Goal: Complete application form: Complete application form

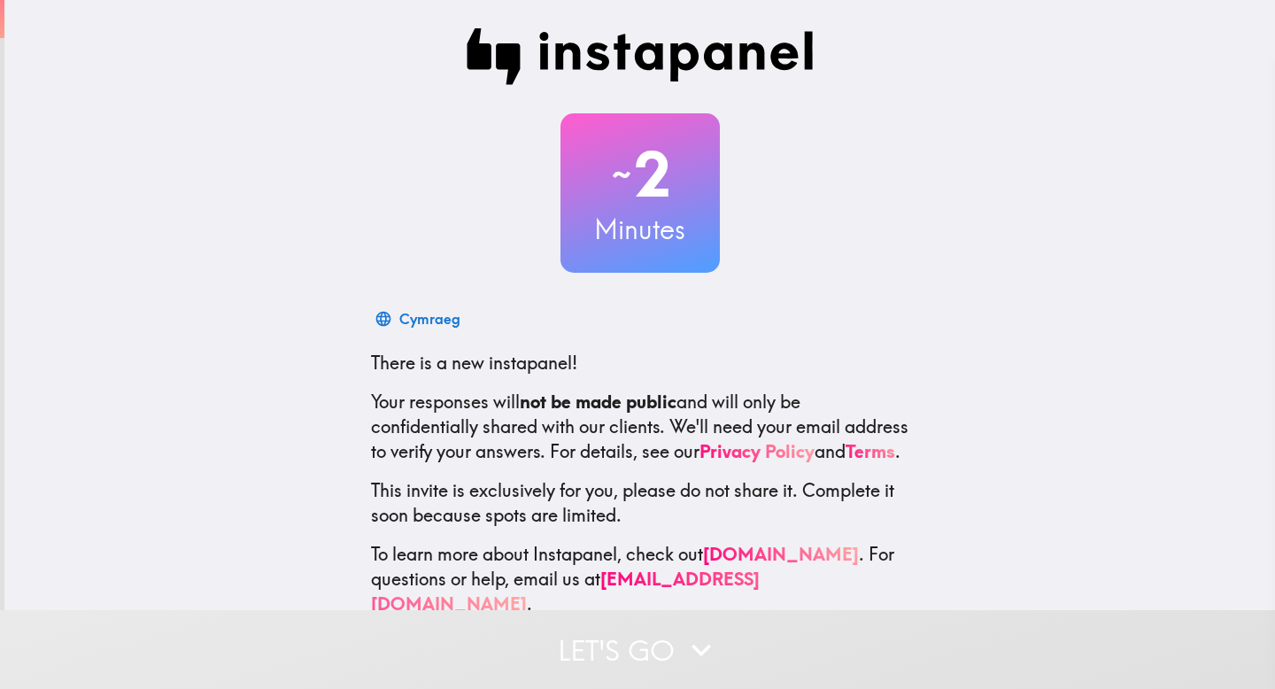
scroll to position [35, 0]
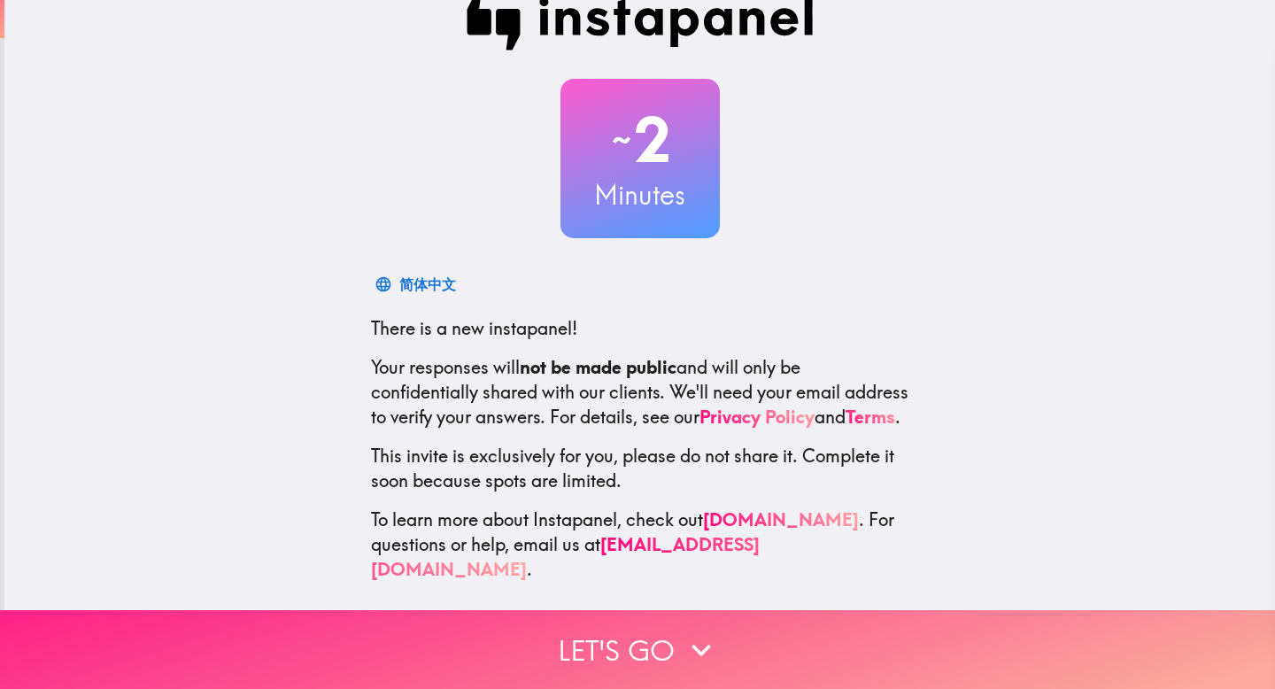
click at [637, 657] on button "Let's go" at bounding box center [637, 649] width 1275 height 79
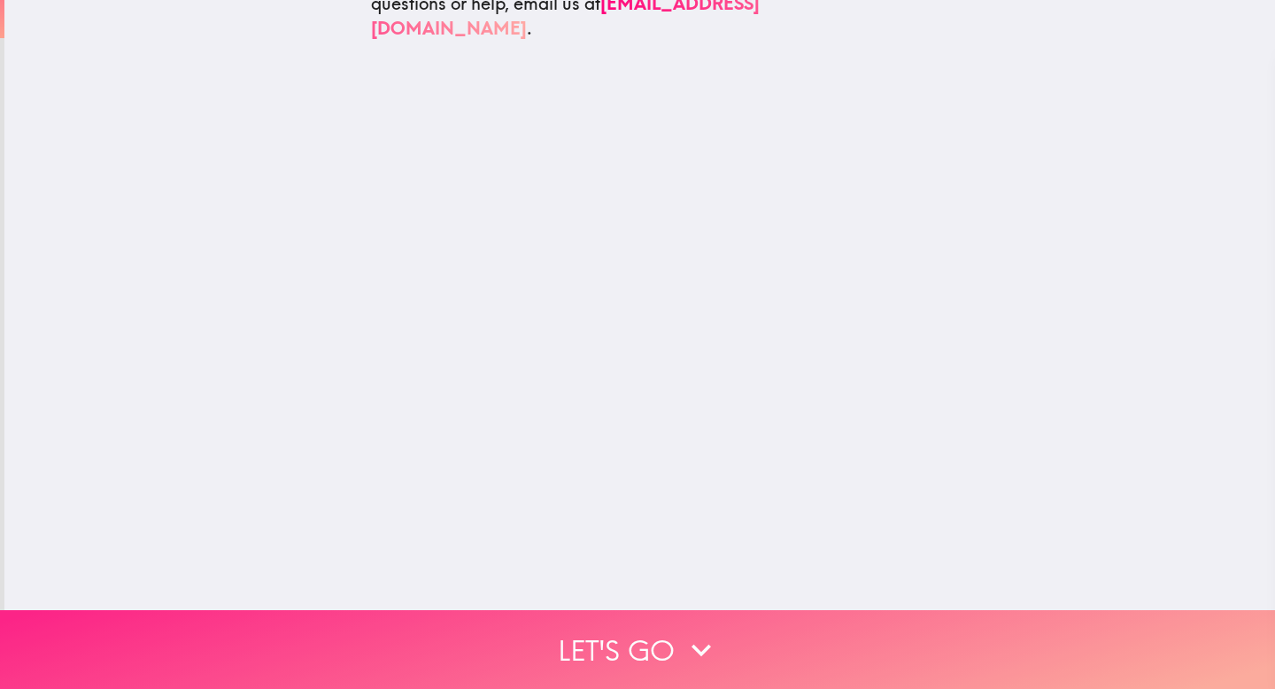
scroll to position [0, 0]
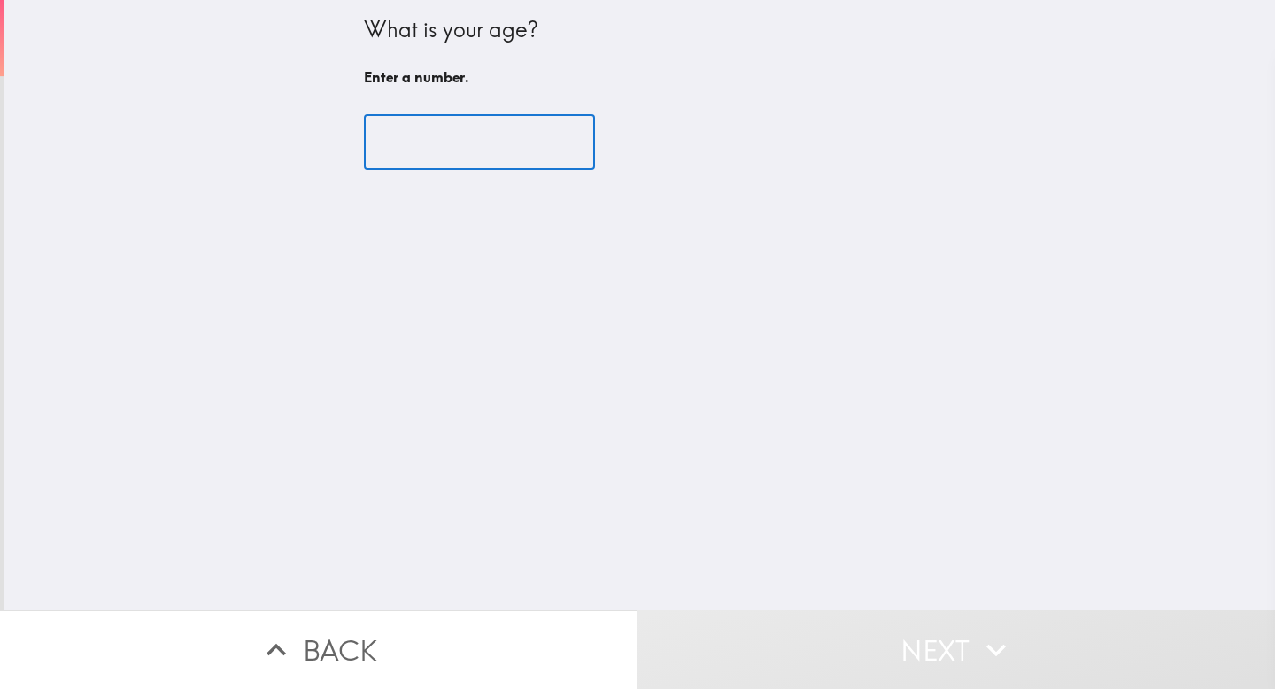
click at [460, 167] on input "number" at bounding box center [479, 142] width 231 height 55
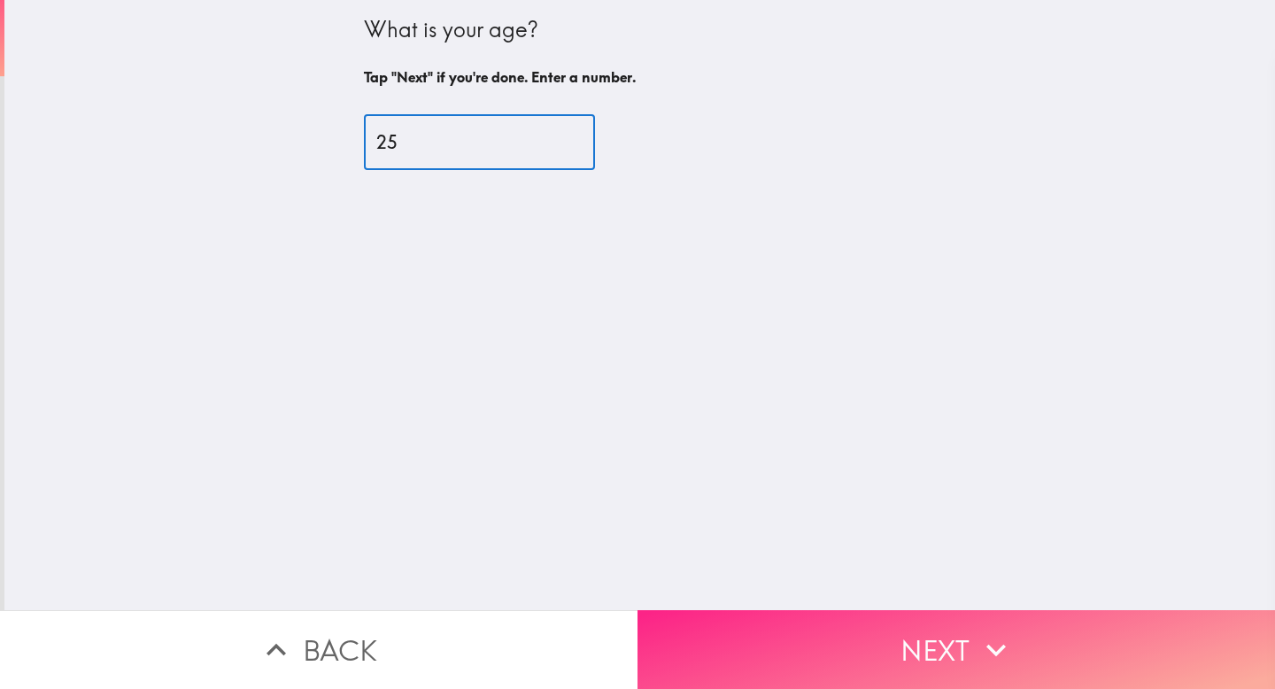
type input "25"
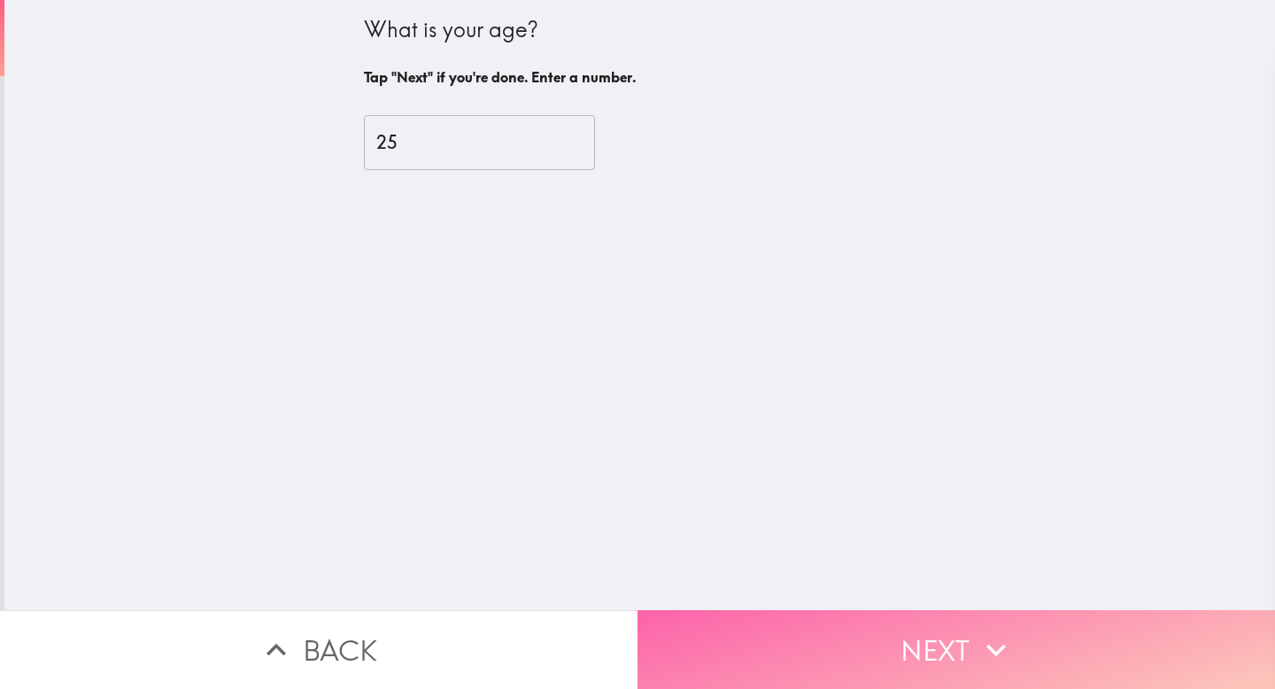
click at [834, 638] on button "Next" at bounding box center [957, 649] width 638 height 79
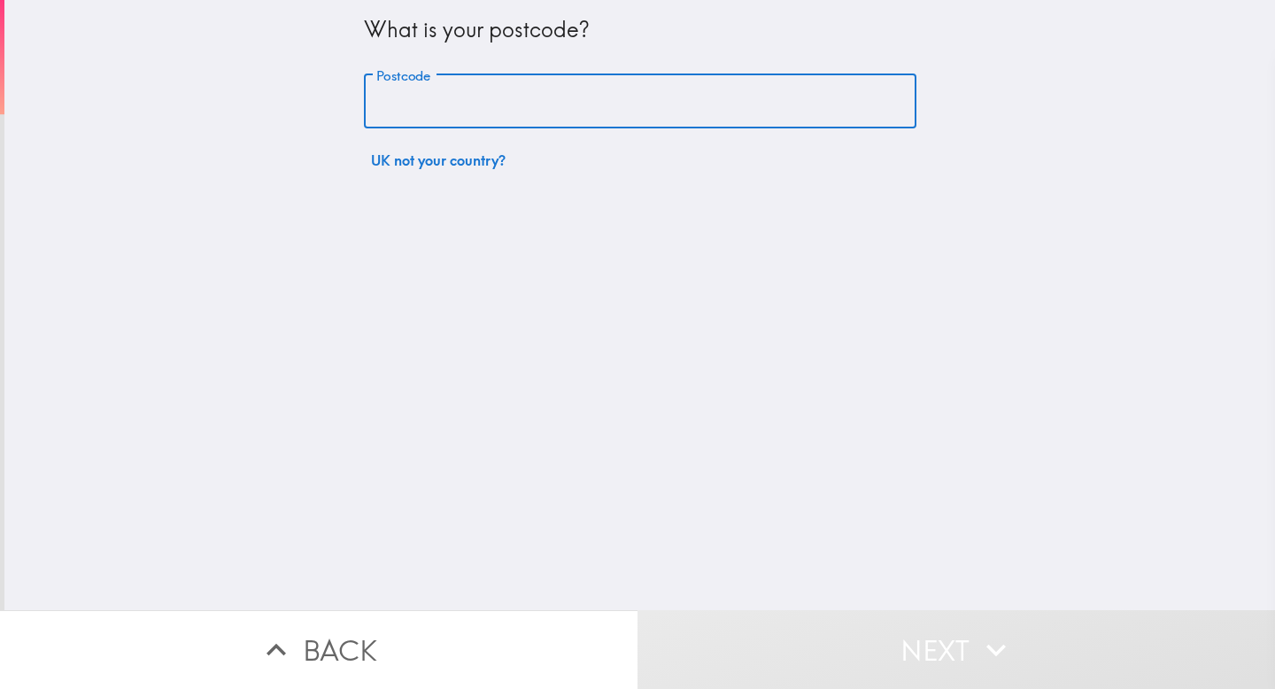
click at [522, 86] on input "Postcode" at bounding box center [640, 101] width 553 height 55
type input "EH48 2SW"
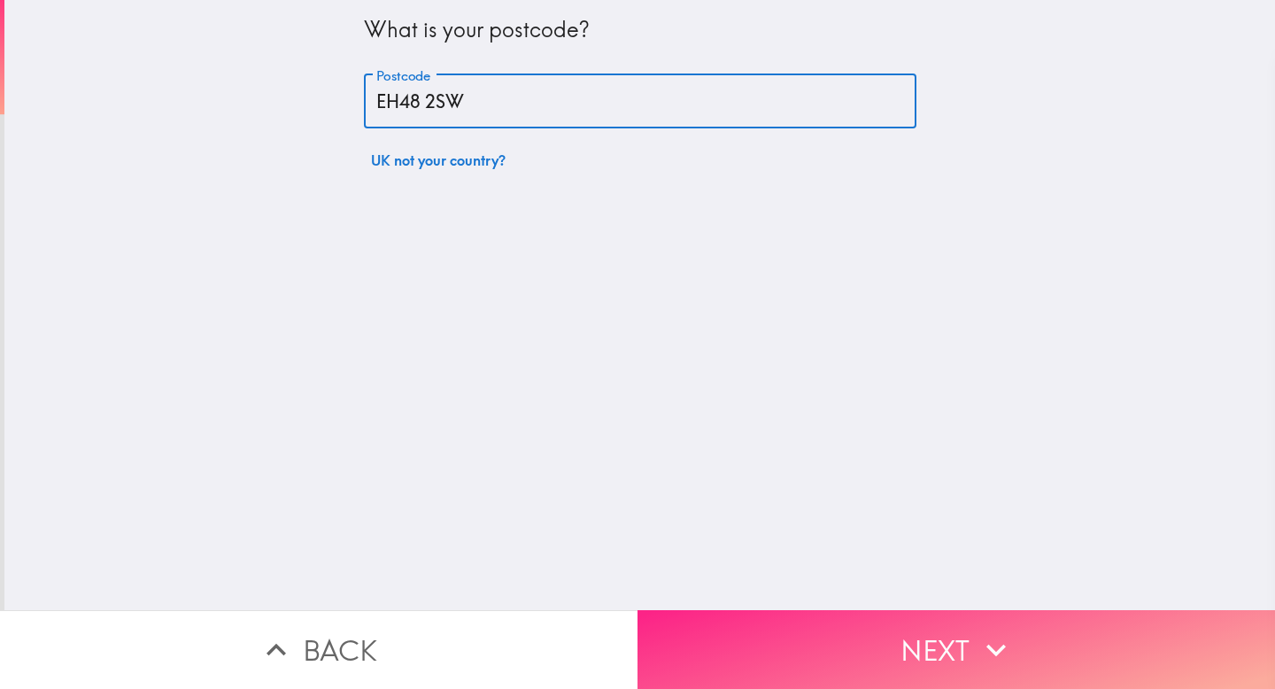
click at [823, 656] on button "Next" at bounding box center [957, 649] width 638 height 79
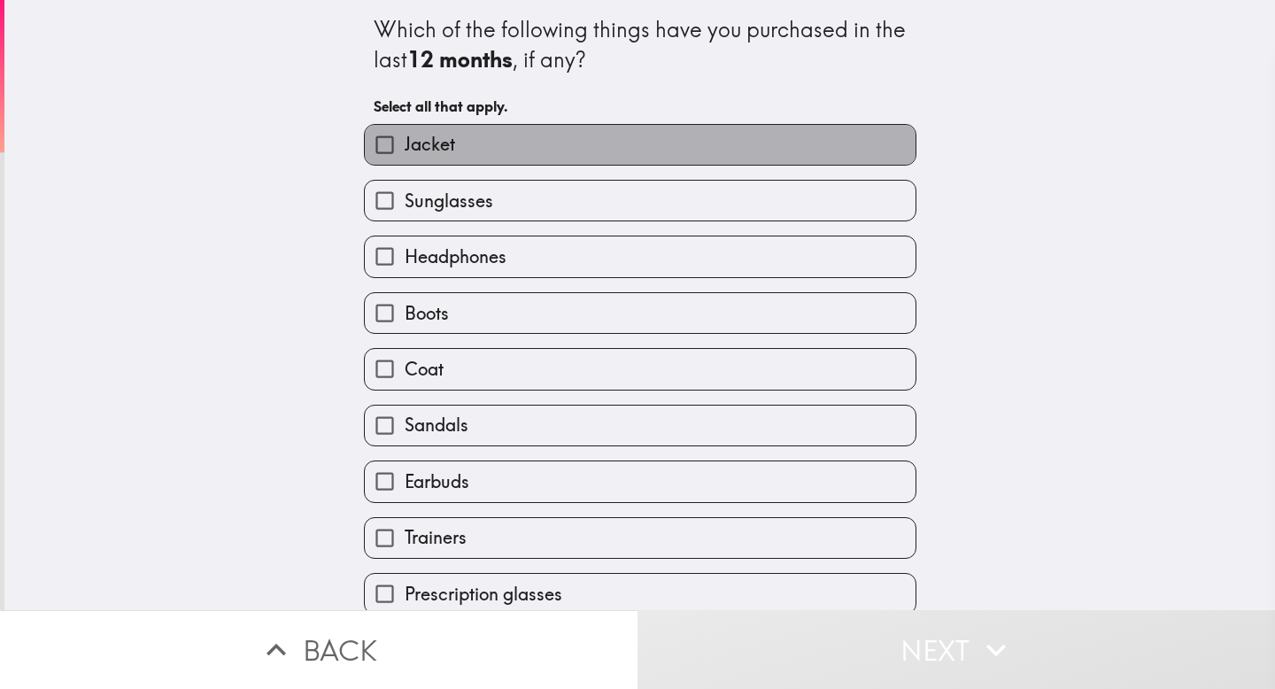
click at [692, 145] on label "Jacket" at bounding box center [640, 145] width 551 height 40
click at [405, 145] on input "Jacket" at bounding box center [385, 145] width 40 height 40
checkbox input "true"
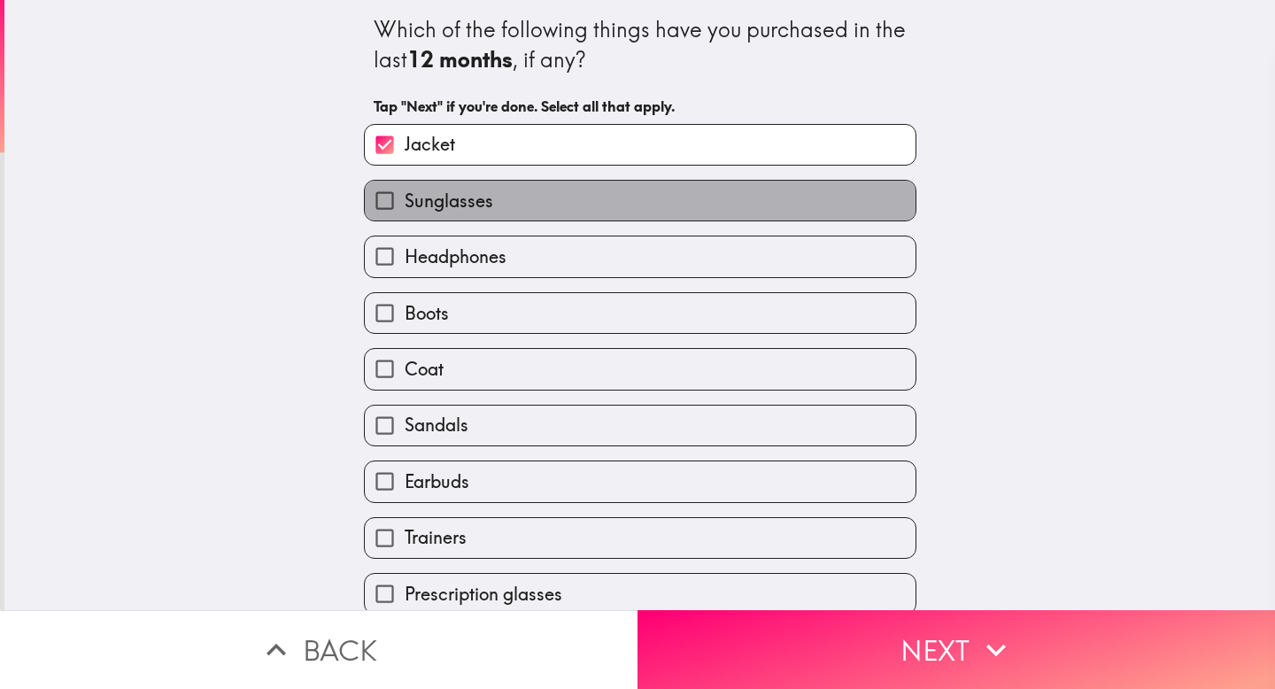
click at [692, 214] on label "Sunglasses" at bounding box center [640, 201] width 551 height 40
click at [405, 214] on input "Sunglasses" at bounding box center [385, 201] width 40 height 40
checkbox input "true"
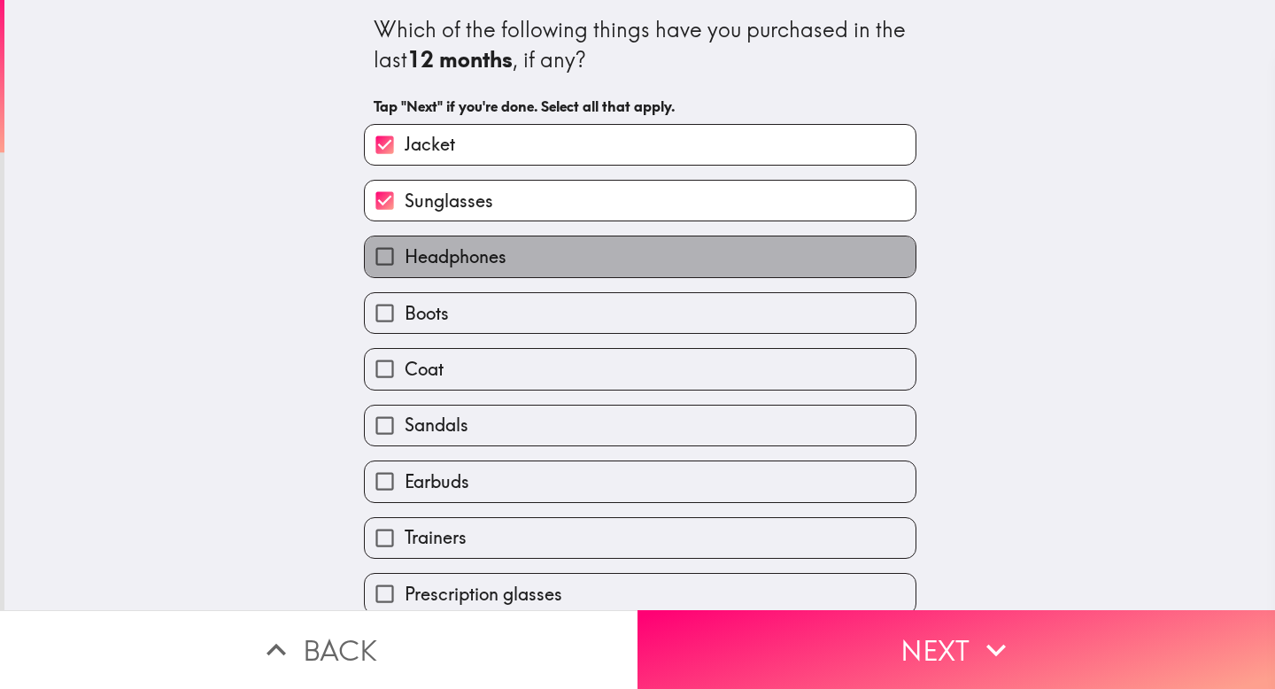
click at [675, 255] on label "Headphones" at bounding box center [640, 256] width 551 height 40
click at [405, 255] on input "Headphones" at bounding box center [385, 256] width 40 height 40
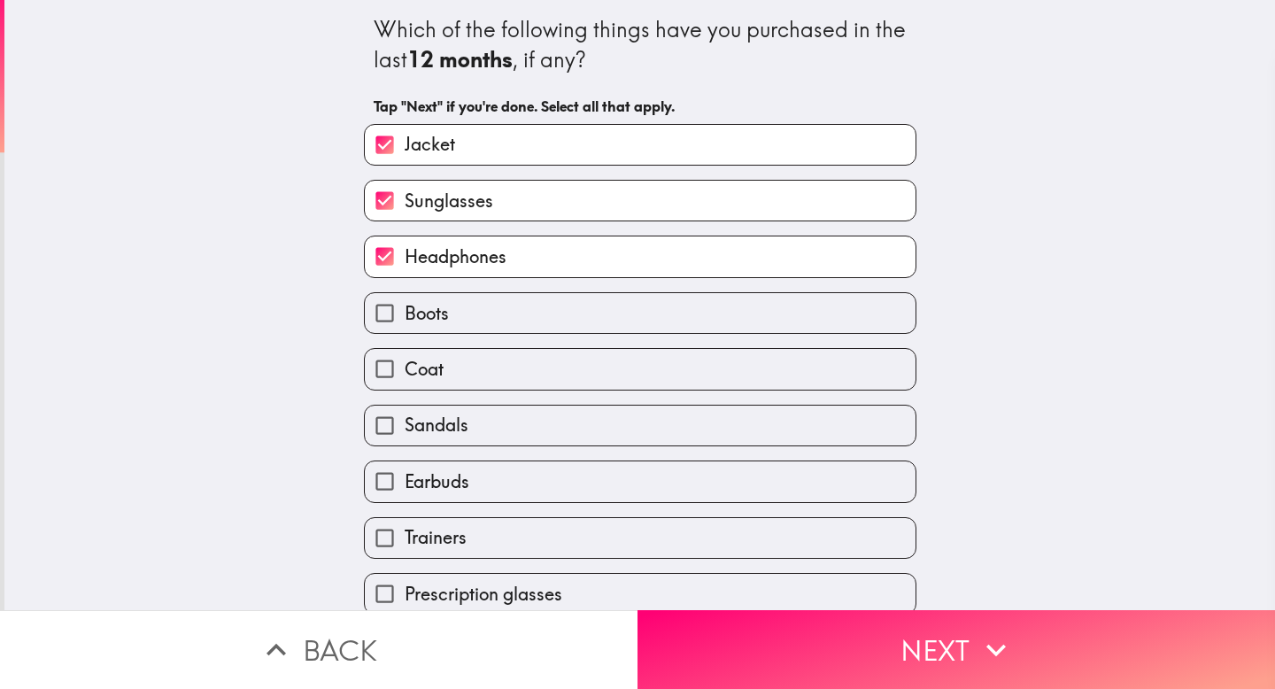
scroll to position [70, 0]
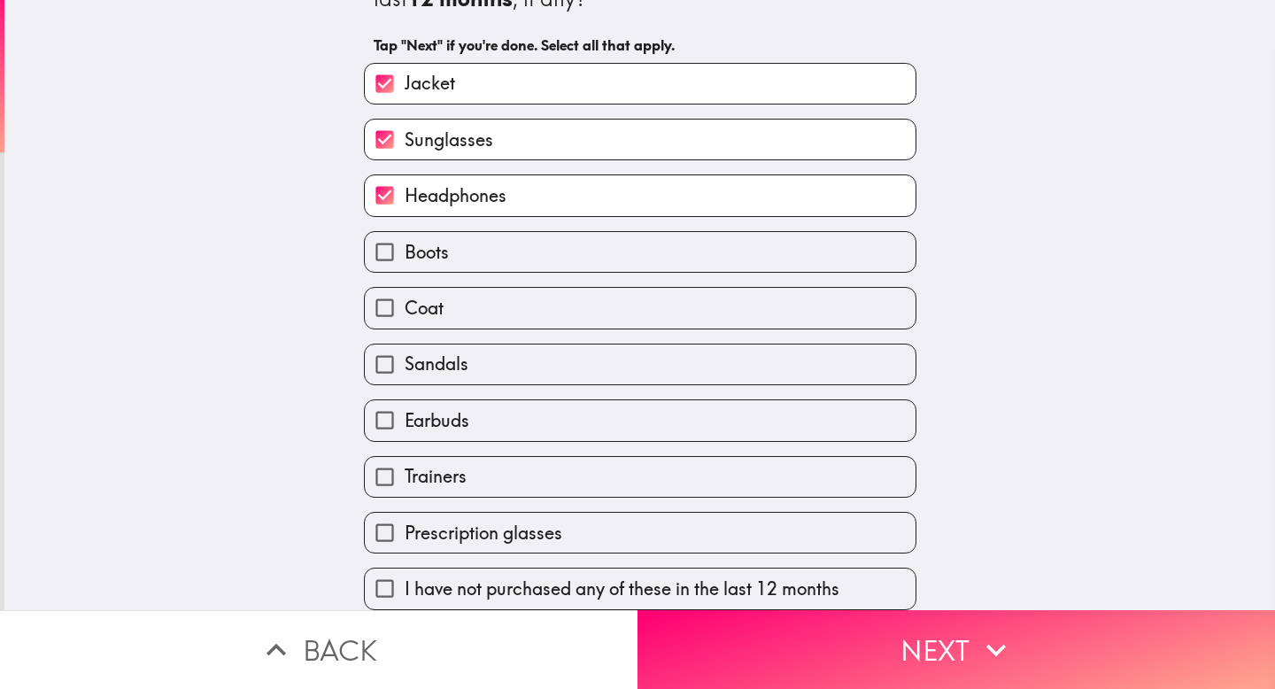
click at [670, 205] on label "Headphones" at bounding box center [640, 195] width 551 height 40
click at [405, 205] on input "Headphones" at bounding box center [385, 195] width 40 height 40
checkbox input "false"
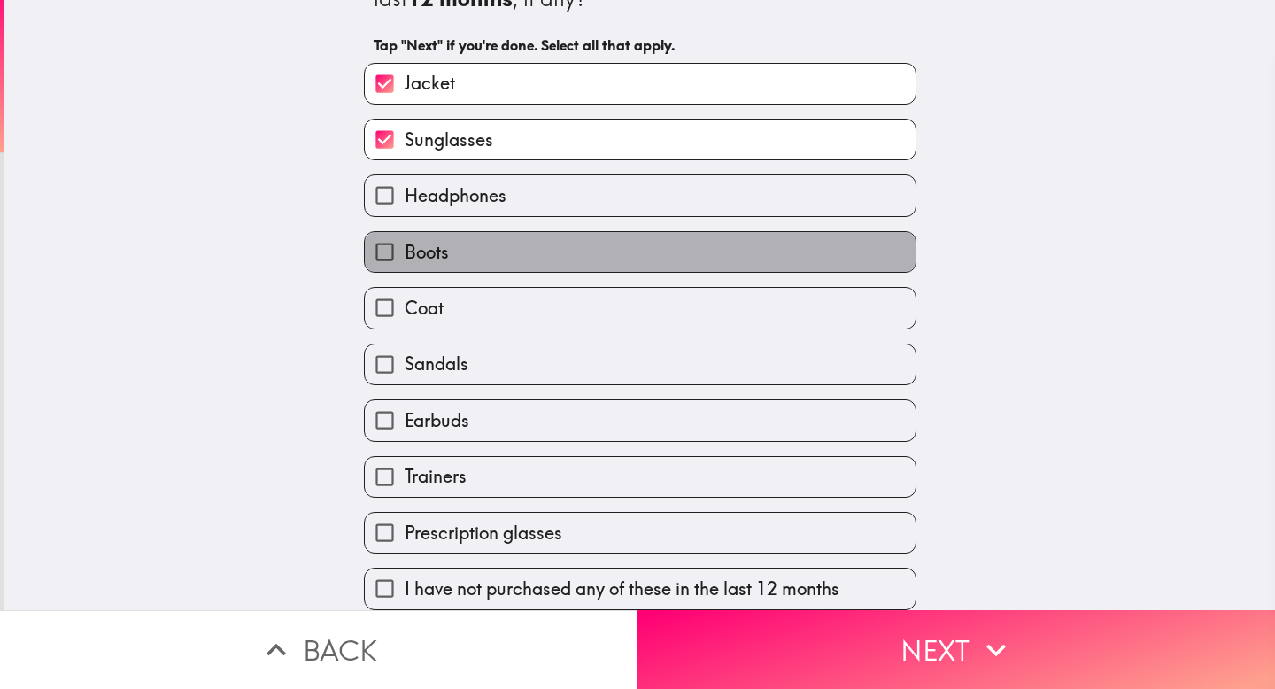
click at [665, 251] on label "Boots" at bounding box center [640, 252] width 551 height 40
click at [405, 251] on input "Boots" at bounding box center [385, 252] width 40 height 40
checkbox input "true"
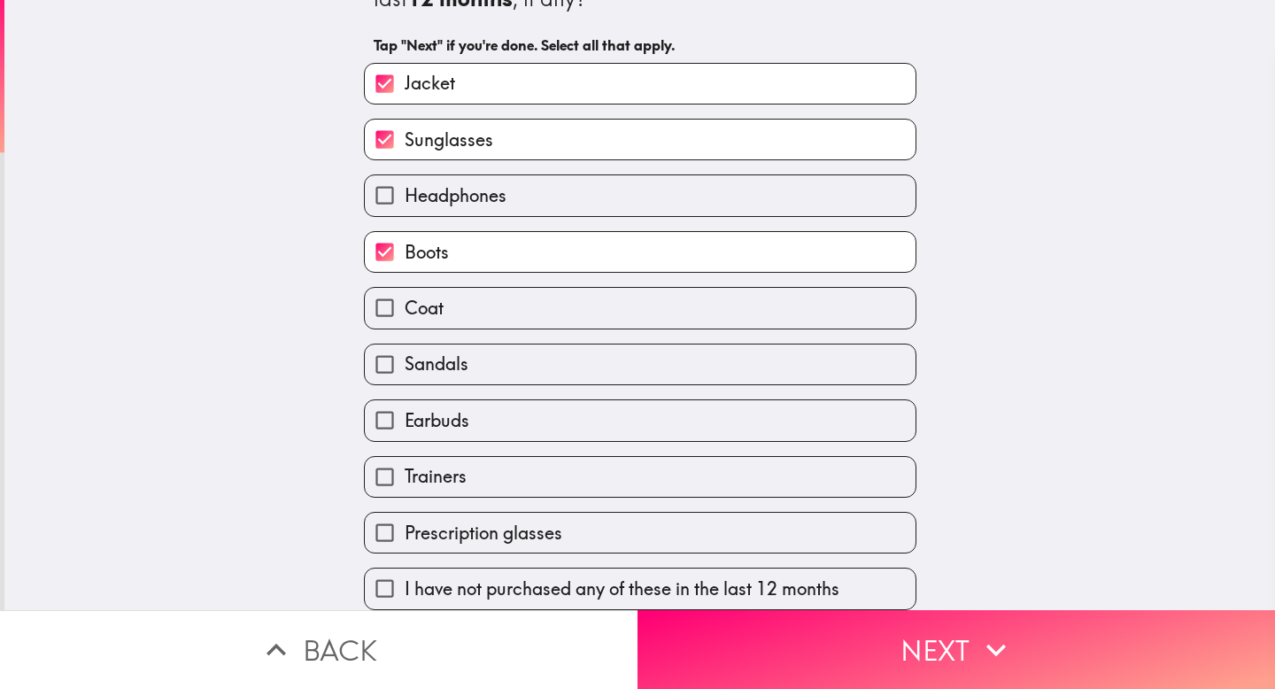
click at [663, 321] on label "Coat" at bounding box center [640, 308] width 551 height 40
click at [405, 321] on input "Coat" at bounding box center [385, 308] width 40 height 40
checkbox input "true"
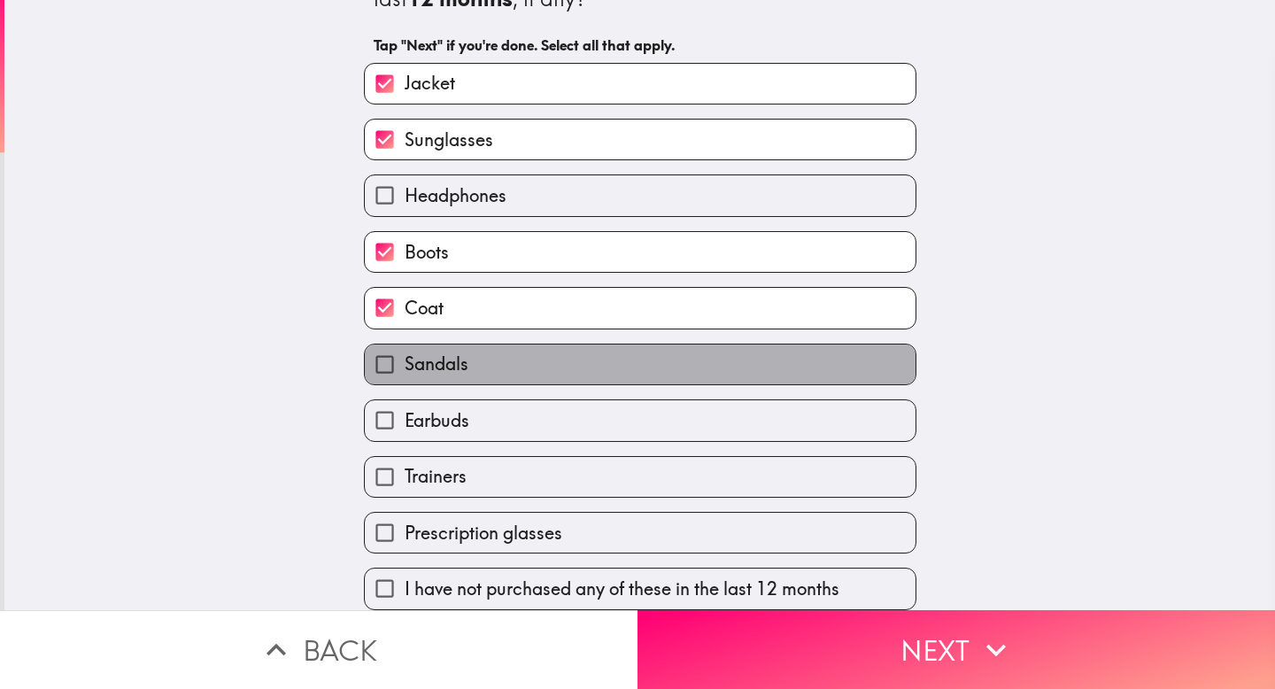
click at [658, 347] on label "Sandals" at bounding box center [640, 364] width 551 height 40
click at [405, 347] on input "Sandals" at bounding box center [385, 364] width 40 height 40
checkbox input "true"
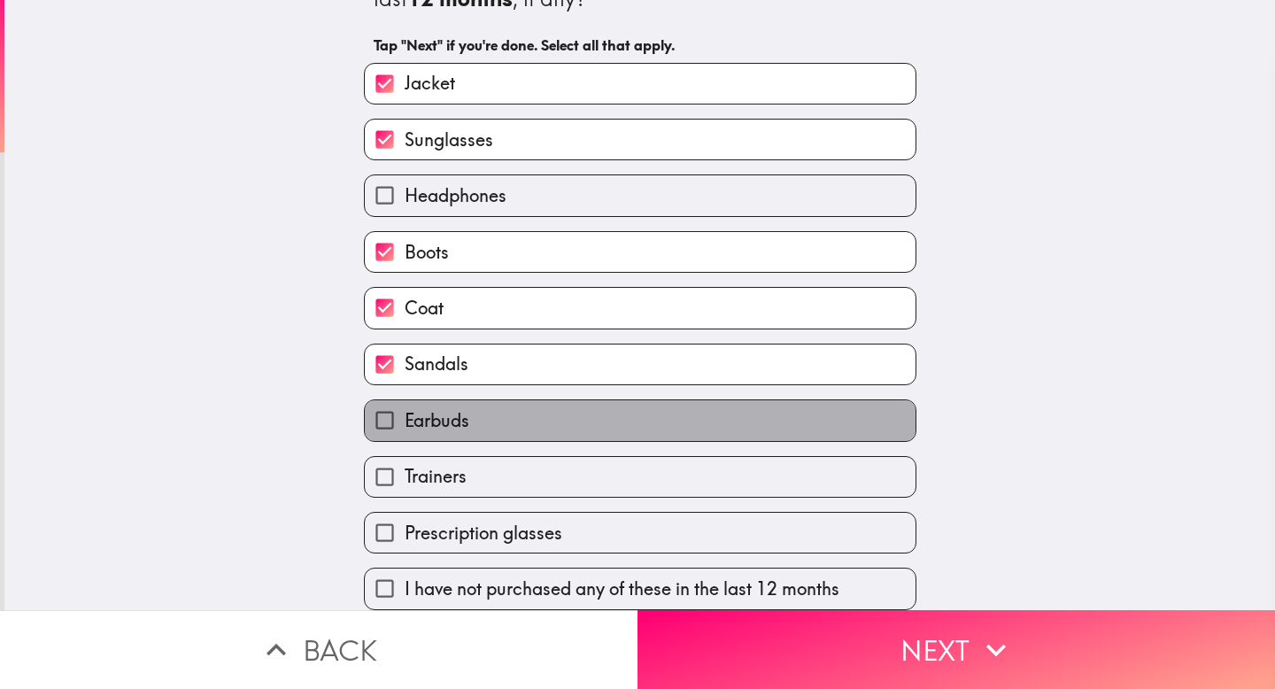
click at [648, 408] on label "Earbuds" at bounding box center [640, 420] width 551 height 40
click at [405, 408] on input "Earbuds" at bounding box center [385, 420] width 40 height 40
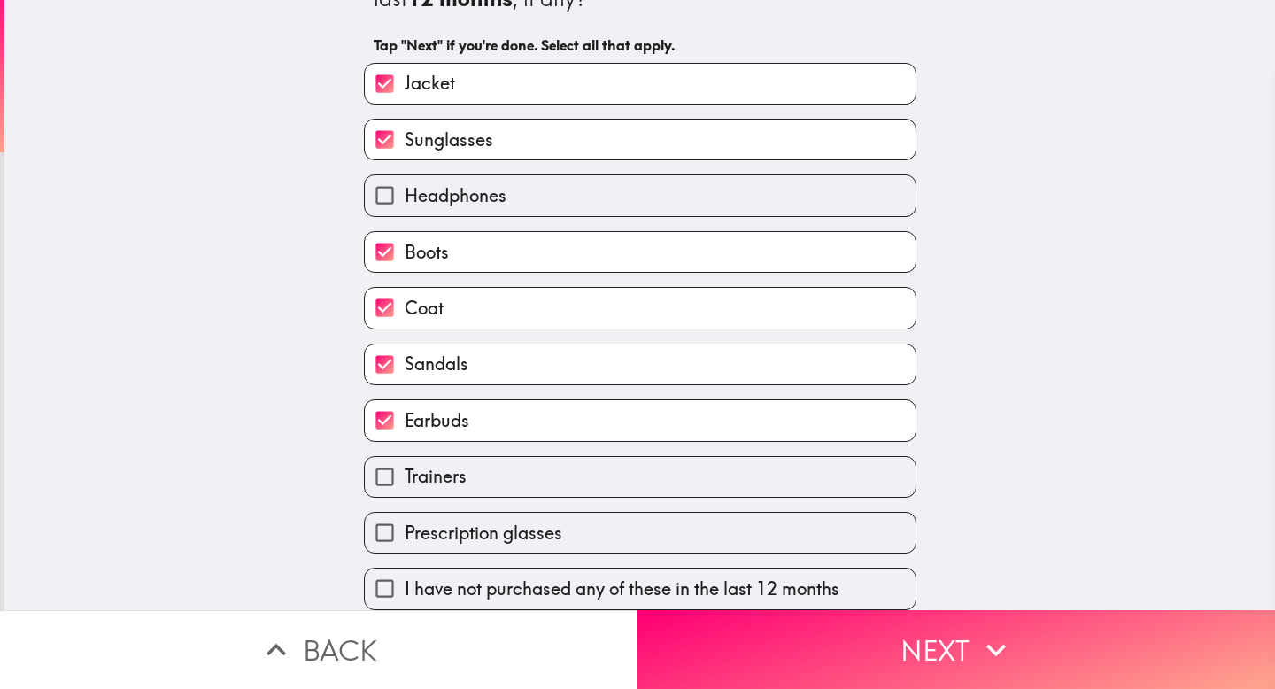
click at [634, 416] on label "Earbuds" at bounding box center [640, 420] width 551 height 40
click at [405, 416] on input "Earbuds" at bounding box center [385, 420] width 40 height 40
checkbox input "false"
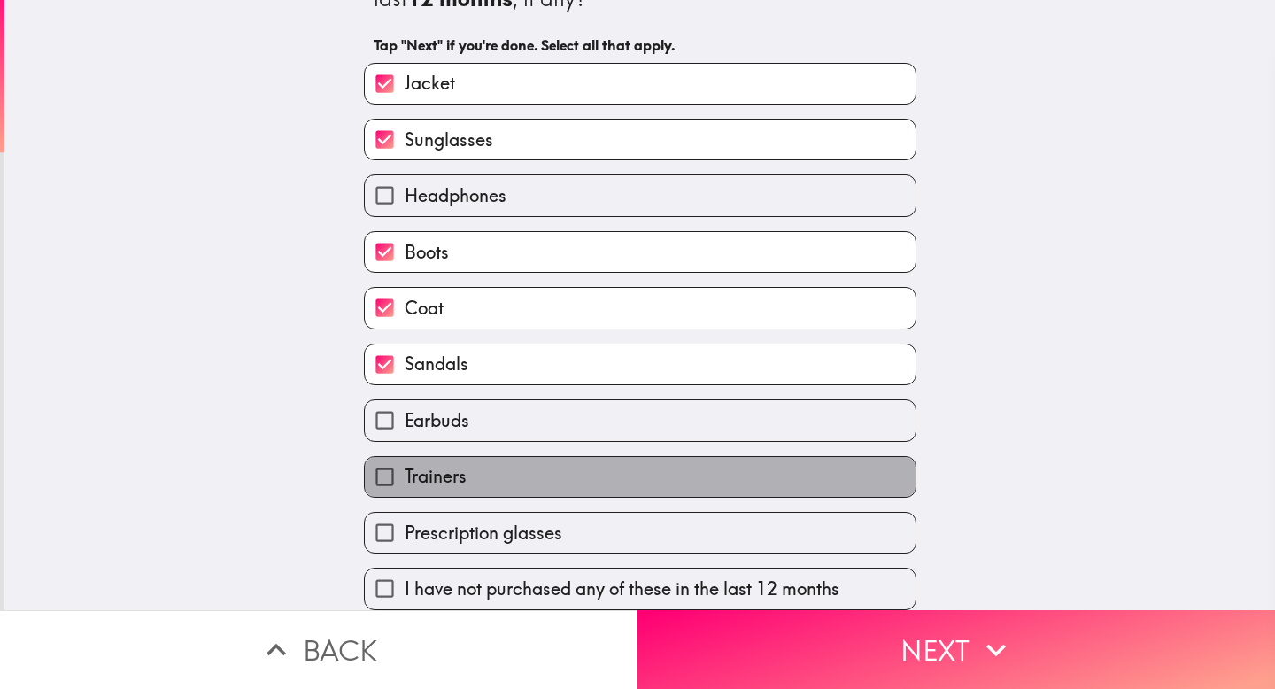
click at [628, 484] on label "Trainers" at bounding box center [640, 477] width 551 height 40
click at [405, 484] on input "Trainers" at bounding box center [385, 477] width 40 height 40
checkbox input "true"
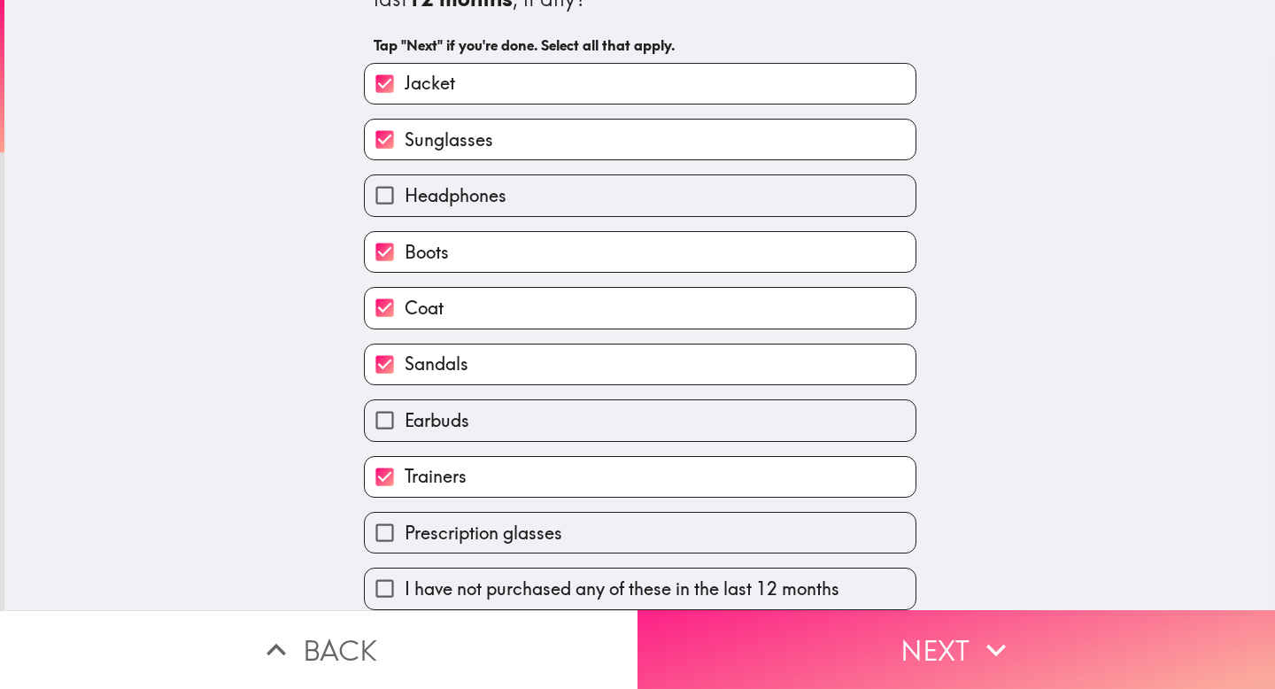
click at [752, 654] on button "Next" at bounding box center [957, 649] width 638 height 79
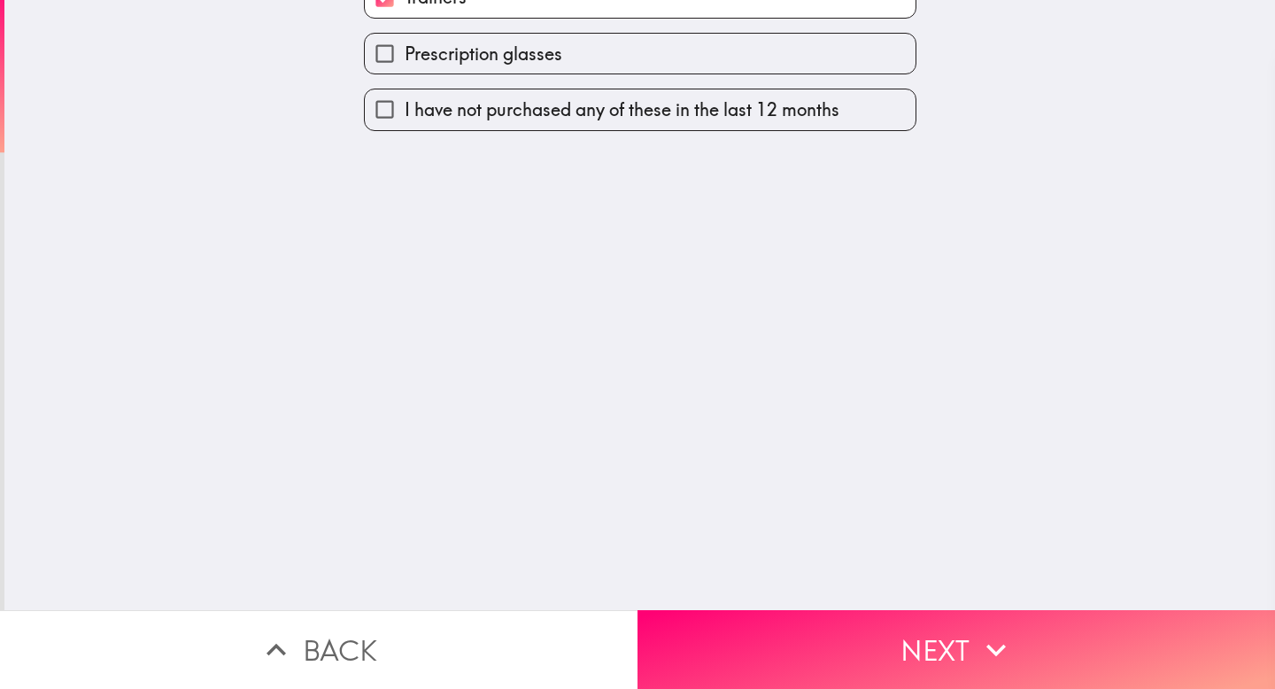
scroll to position [0, 0]
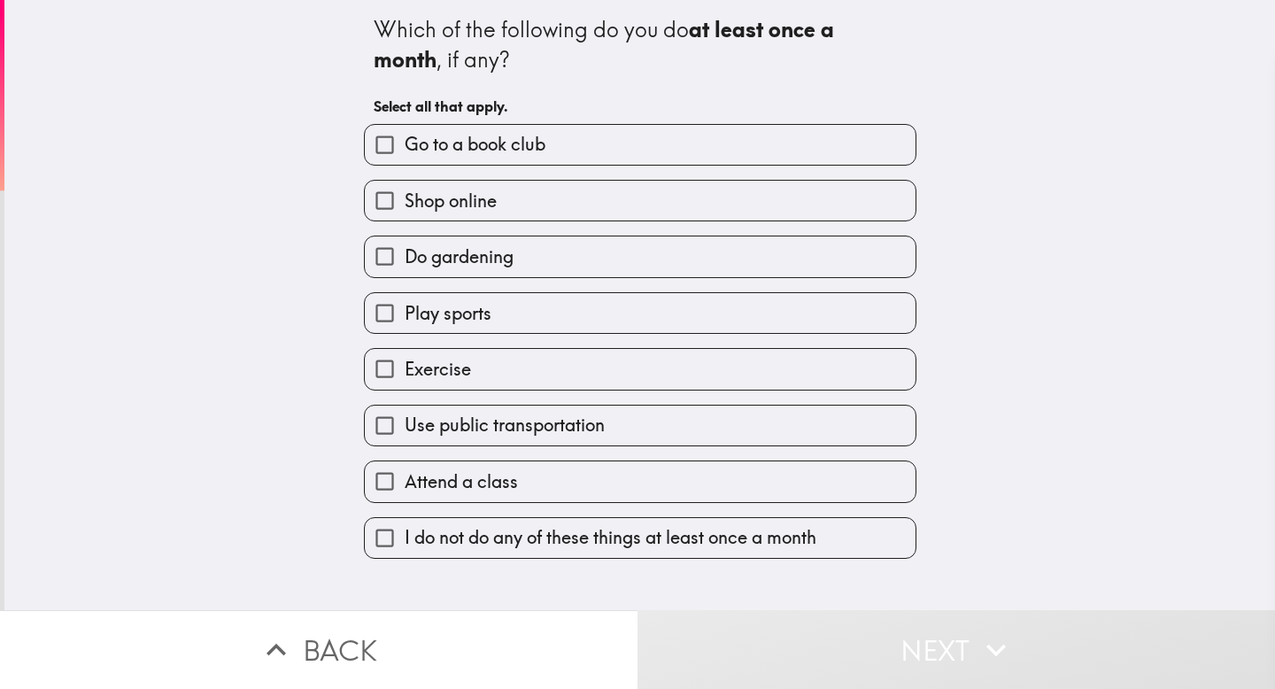
click at [563, 191] on label "Shop online" at bounding box center [640, 201] width 551 height 40
click at [405, 191] on input "Shop online" at bounding box center [385, 201] width 40 height 40
checkbox input "true"
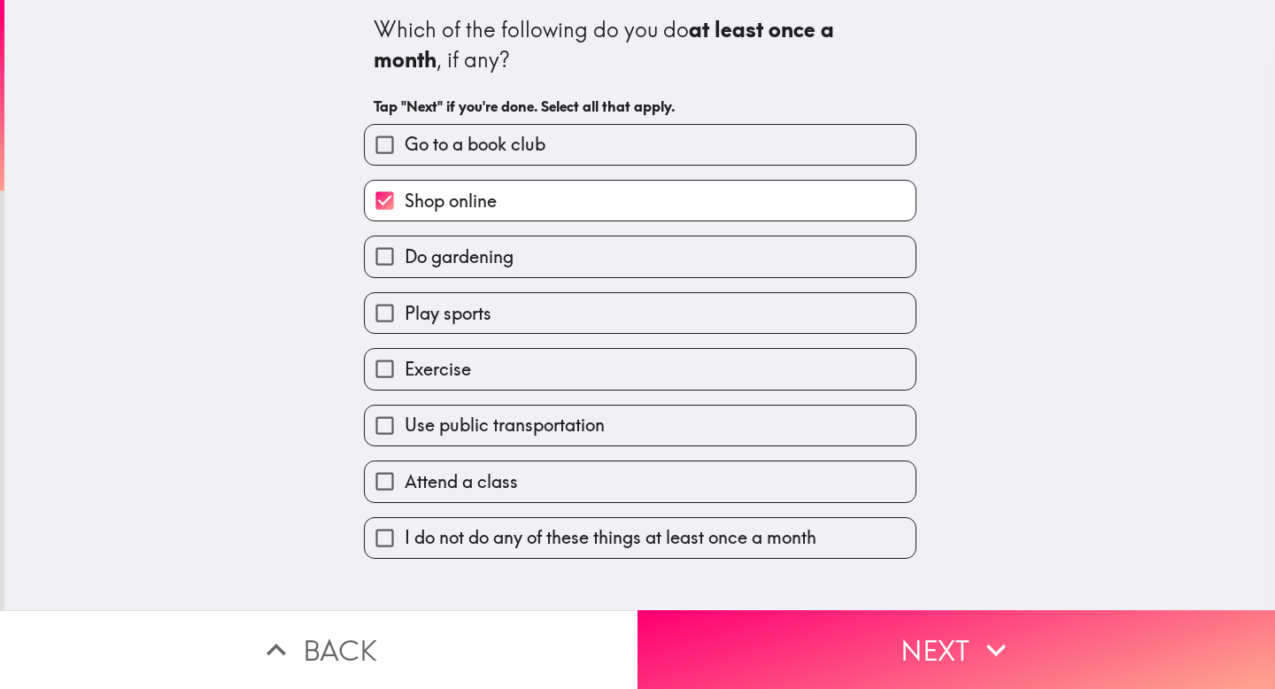
click at [587, 312] on label "Play sports" at bounding box center [640, 313] width 551 height 40
click at [405, 312] on input "Play sports" at bounding box center [385, 313] width 40 height 40
checkbox input "true"
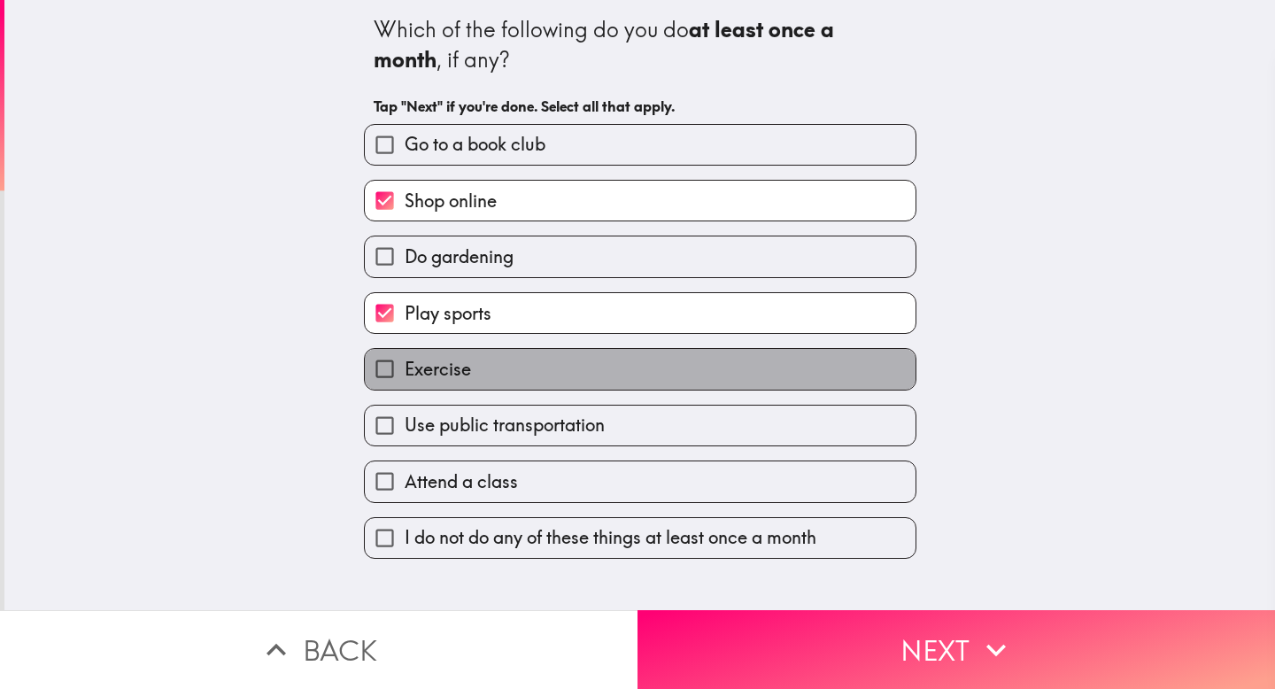
click at [583, 366] on label "Exercise" at bounding box center [640, 369] width 551 height 40
click at [405, 366] on input "Exercise" at bounding box center [385, 369] width 40 height 40
checkbox input "true"
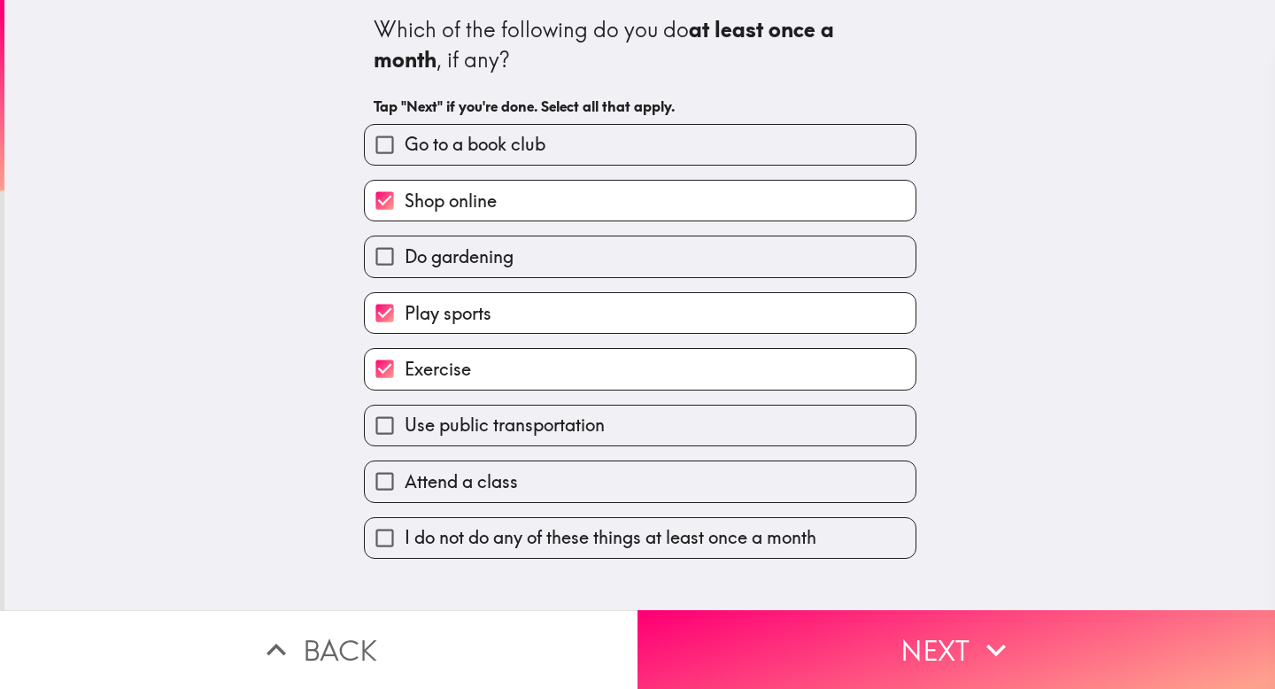
click at [585, 427] on span "Use public transportation" at bounding box center [505, 425] width 200 height 25
click at [405, 427] on input "Use public transportation" at bounding box center [385, 426] width 40 height 40
checkbox input "true"
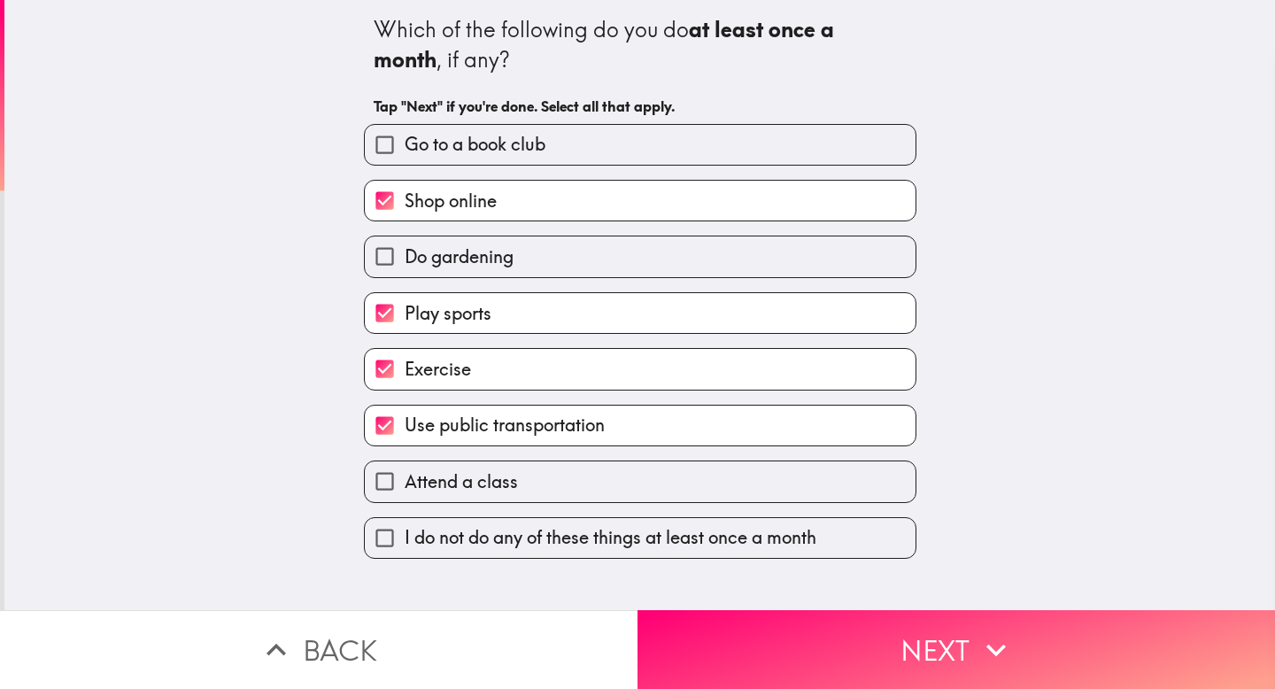
click at [608, 499] on label "Attend a class" at bounding box center [640, 481] width 551 height 40
click at [405, 499] on input "Attend a class" at bounding box center [385, 481] width 40 height 40
checkbox input "true"
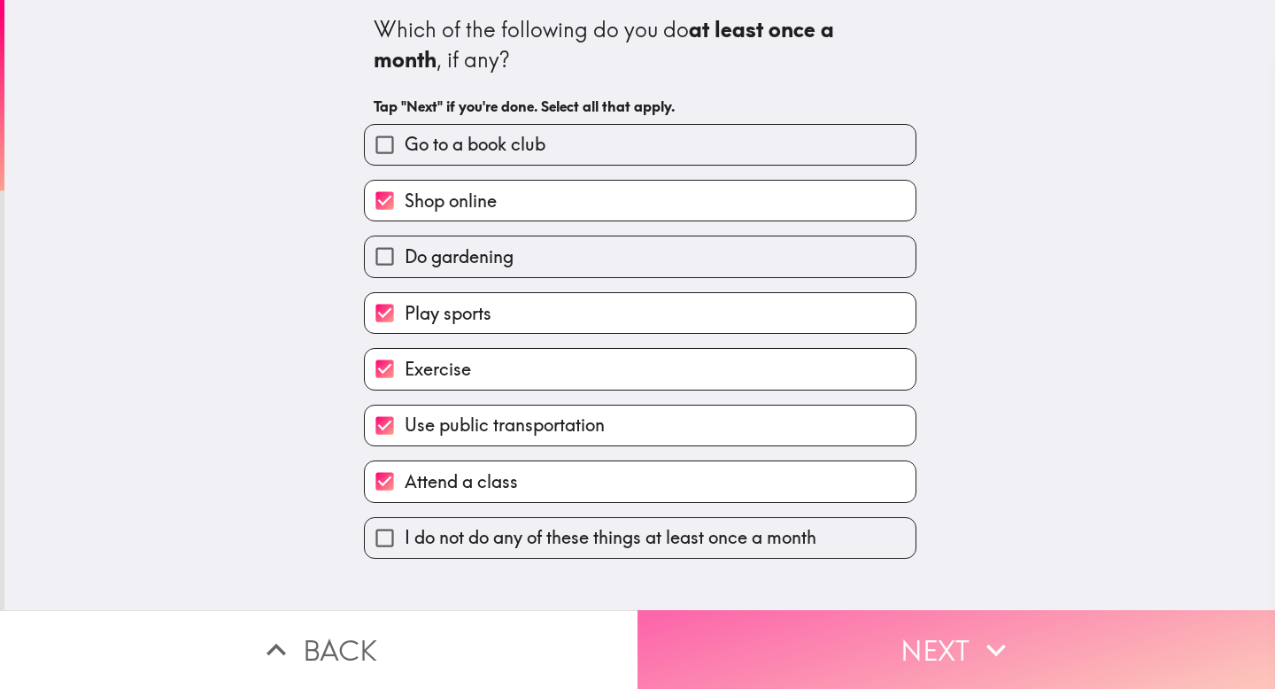
click at [790, 679] on button "Next" at bounding box center [957, 649] width 638 height 79
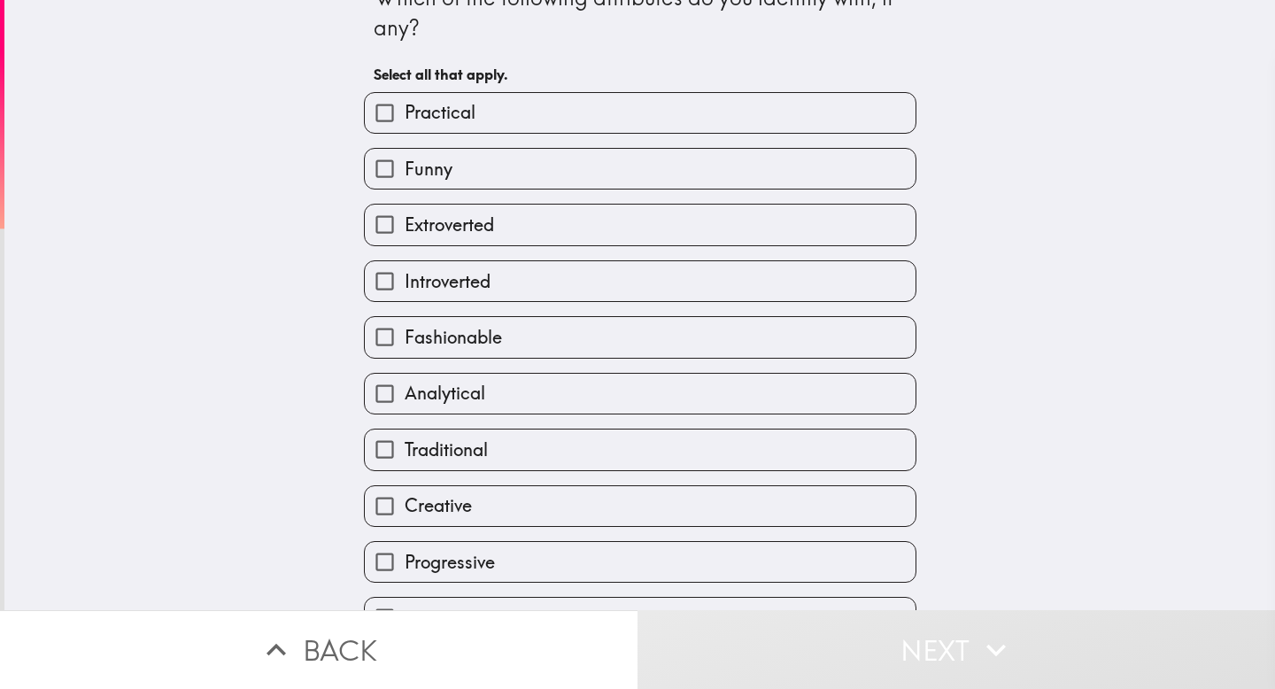
scroll to position [70, 0]
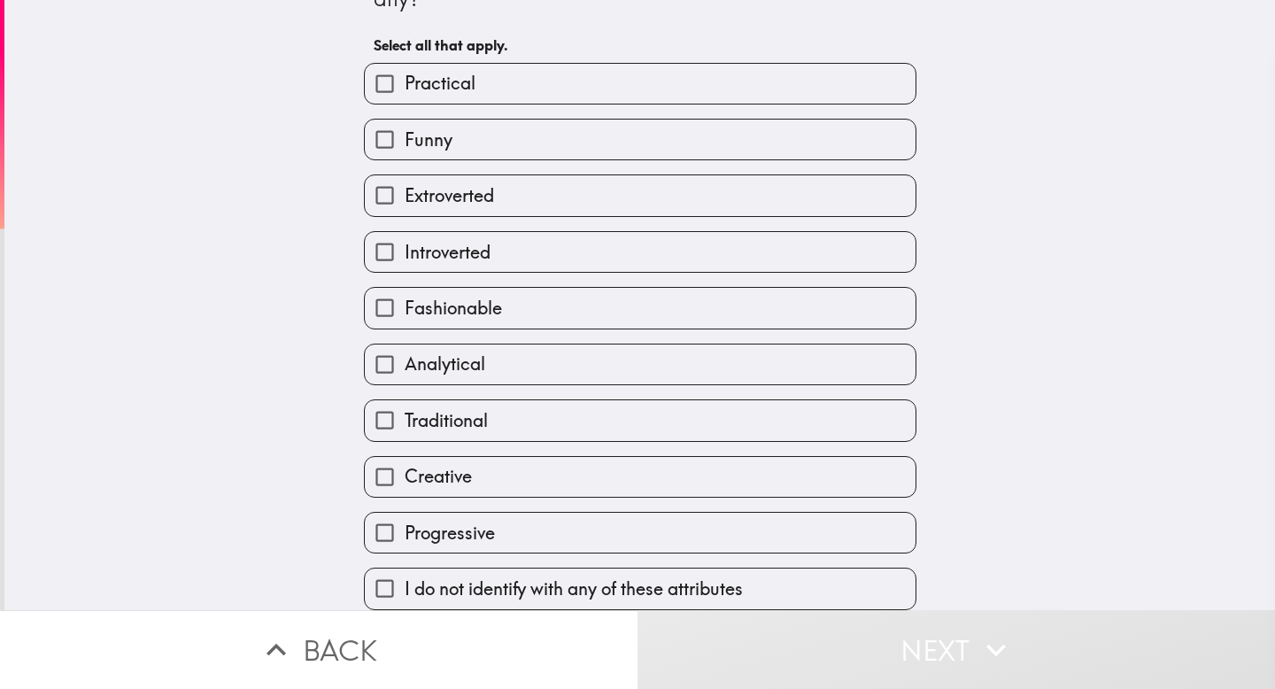
click at [667, 139] on label "Funny" at bounding box center [640, 140] width 551 height 40
click at [405, 139] on input "Funny" at bounding box center [385, 140] width 40 height 40
checkbox input "true"
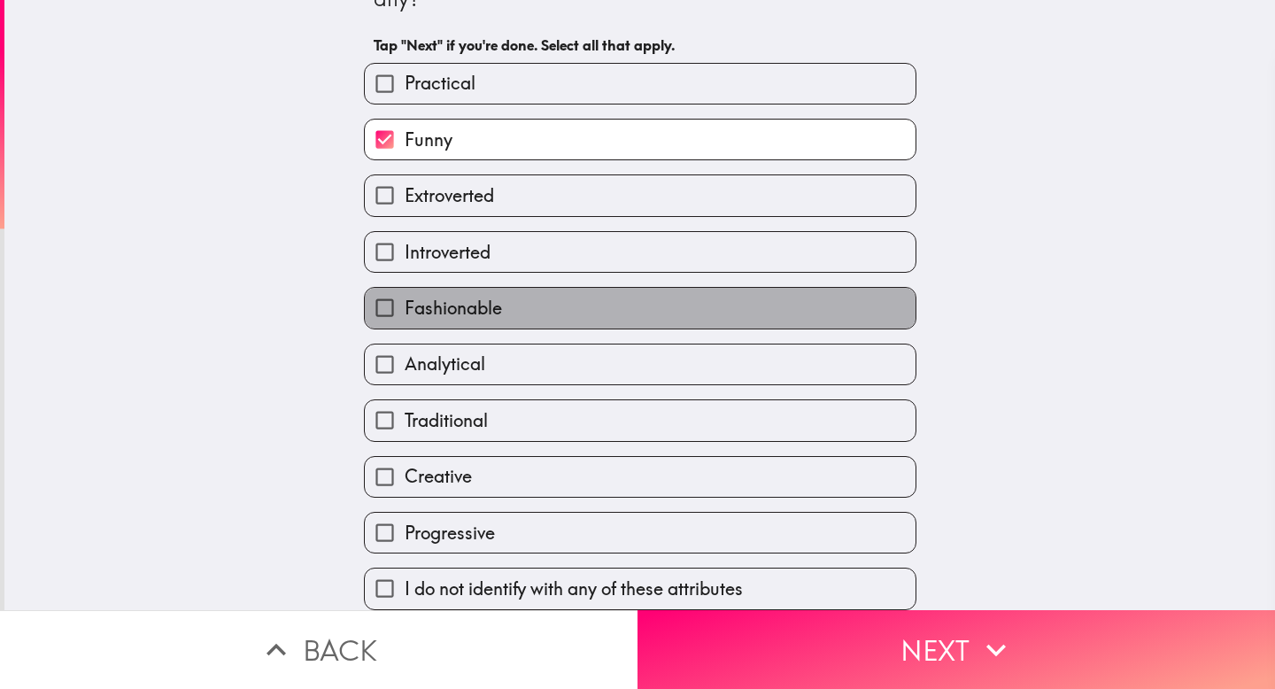
click at [621, 308] on label "Fashionable" at bounding box center [640, 308] width 551 height 40
click at [405, 308] on input "Fashionable" at bounding box center [385, 308] width 40 height 40
checkbox input "true"
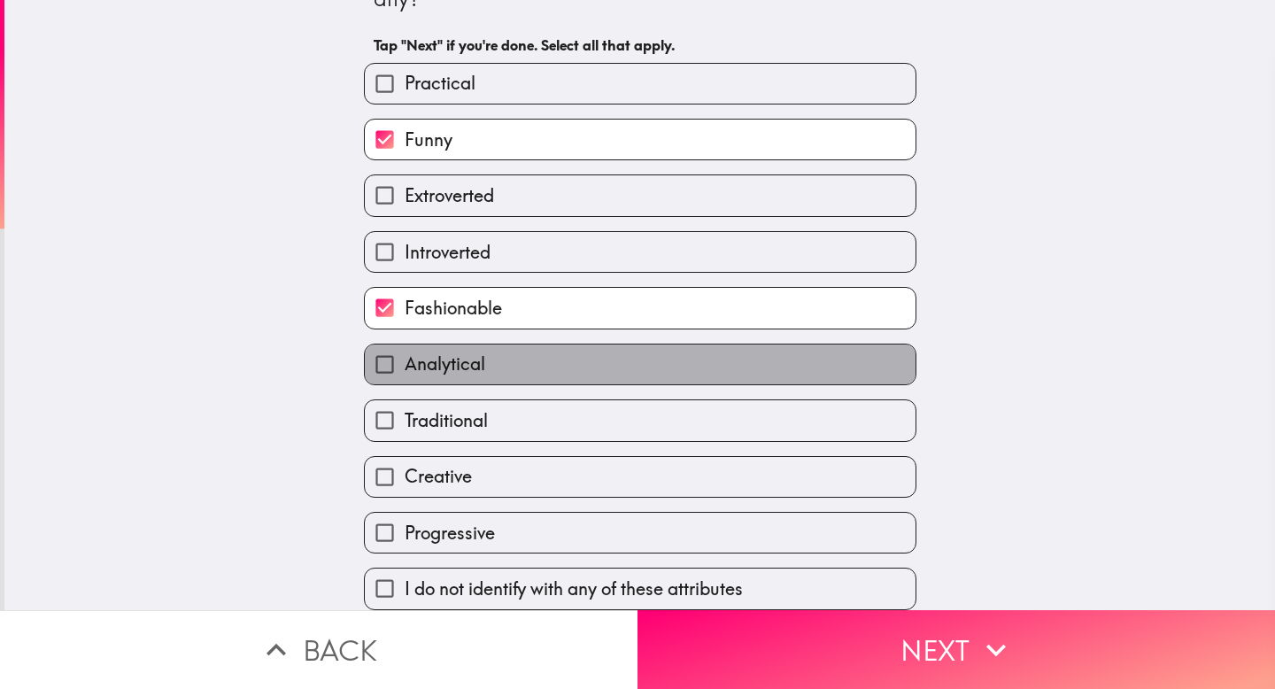
click at [579, 378] on label "Analytical" at bounding box center [640, 364] width 551 height 40
click at [405, 378] on input "Analytical" at bounding box center [385, 364] width 40 height 40
checkbox input "true"
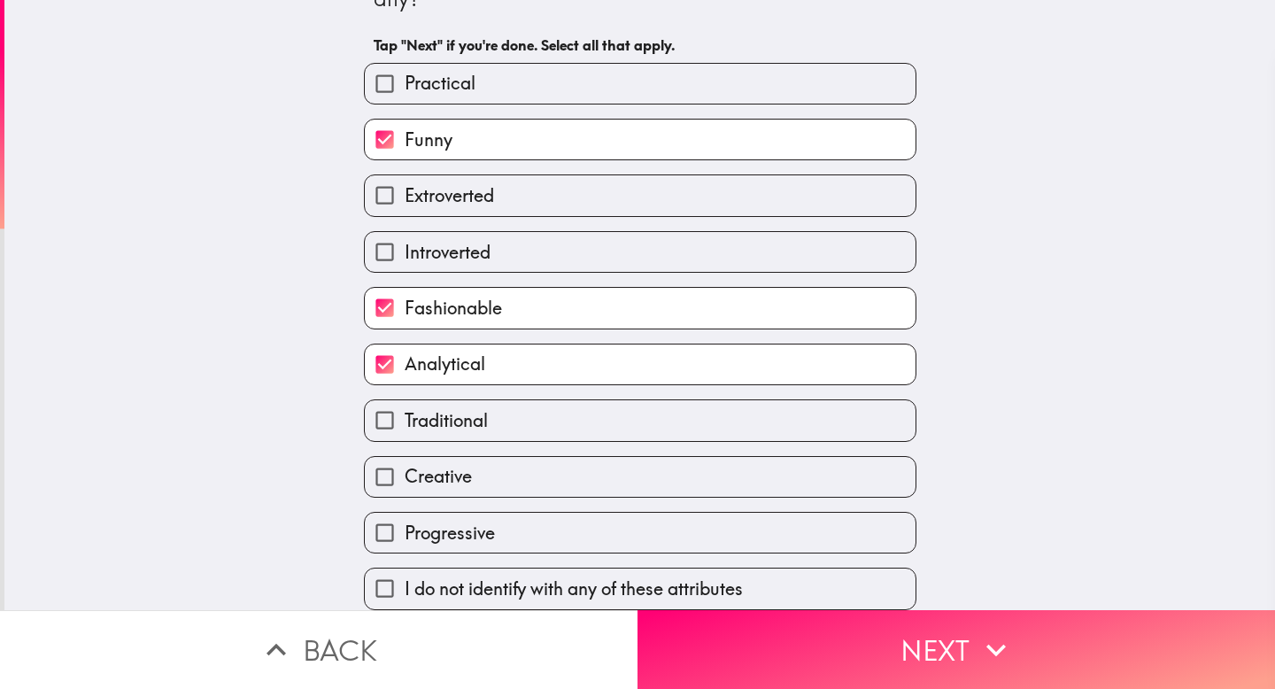
click at [553, 480] on label "Creative" at bounding box center [640, 477] width 551 height 40
click at [405, 480] on input "Creative" at bounding box center [385, 477] width 40 height 40
checkbox input "true"
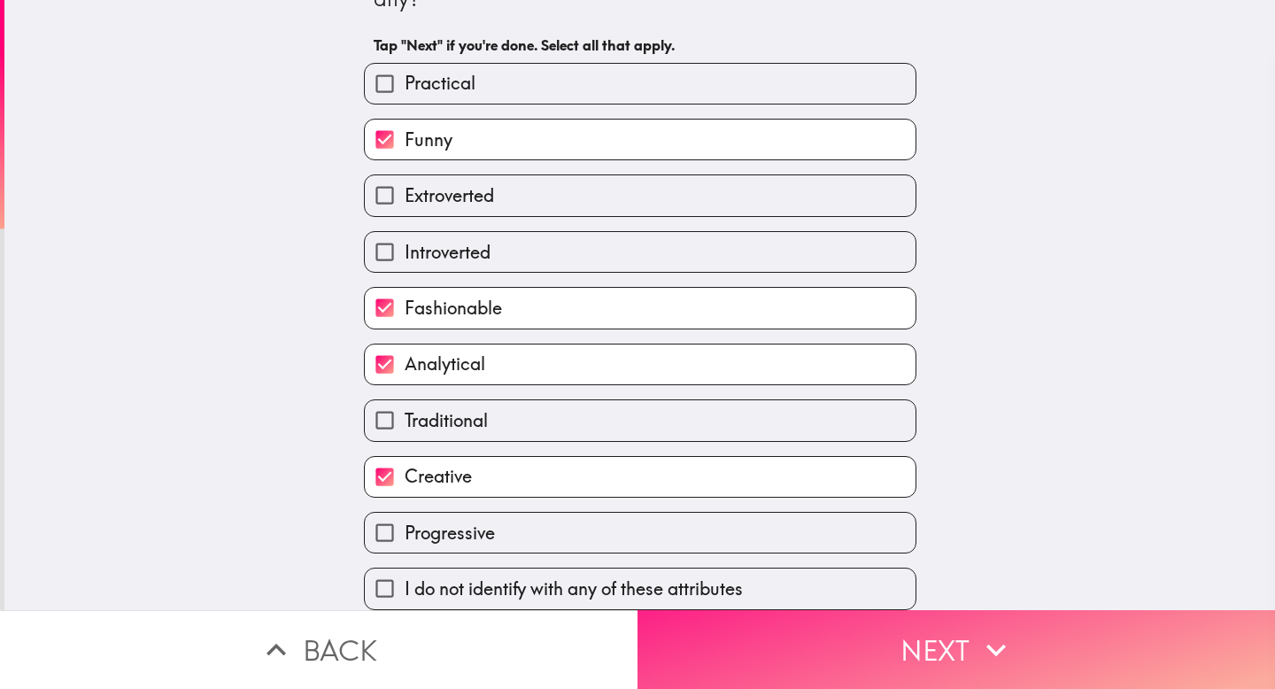
click at [777, 651] on button "Next" at bounding box center [957, 649] width 638 height 79
